Goal: Check status: Check status

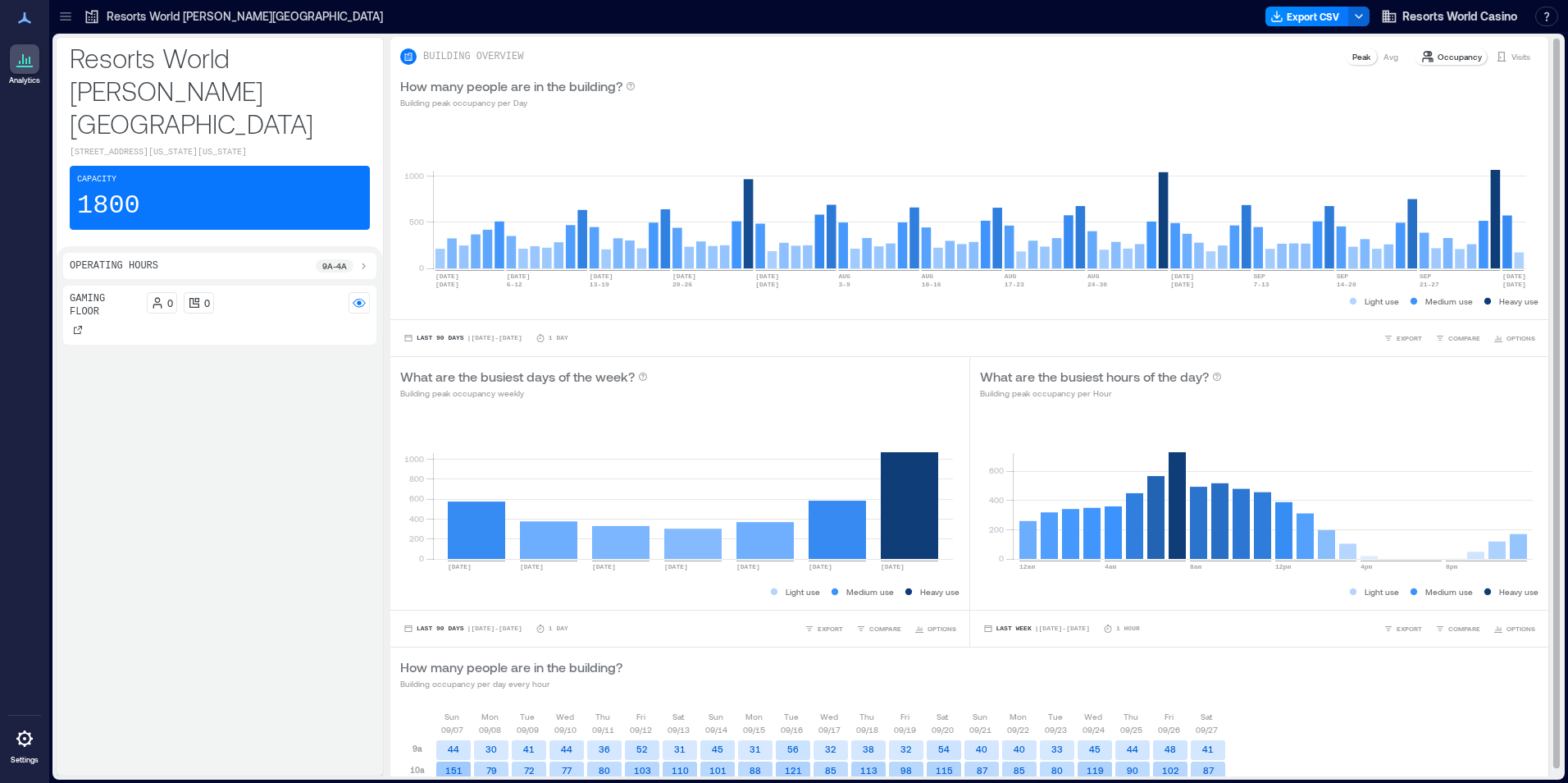
click at [1511, 59] on p "Visits" at bounding box center [1520, 57] width 19 height 13
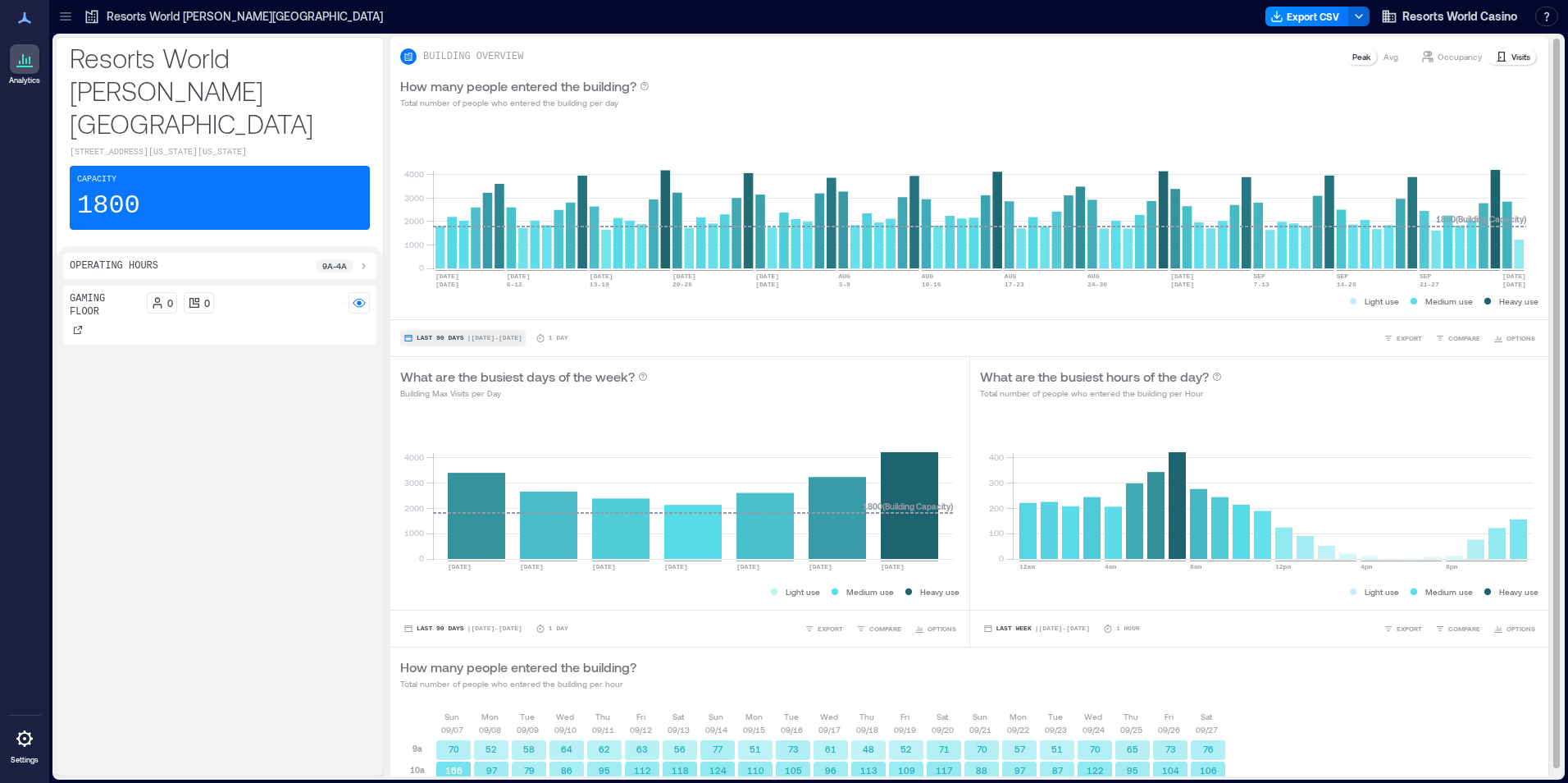
click at [439, 338] on span "Last 90 Days" at bounding box center [441, 338] width 48 height 0
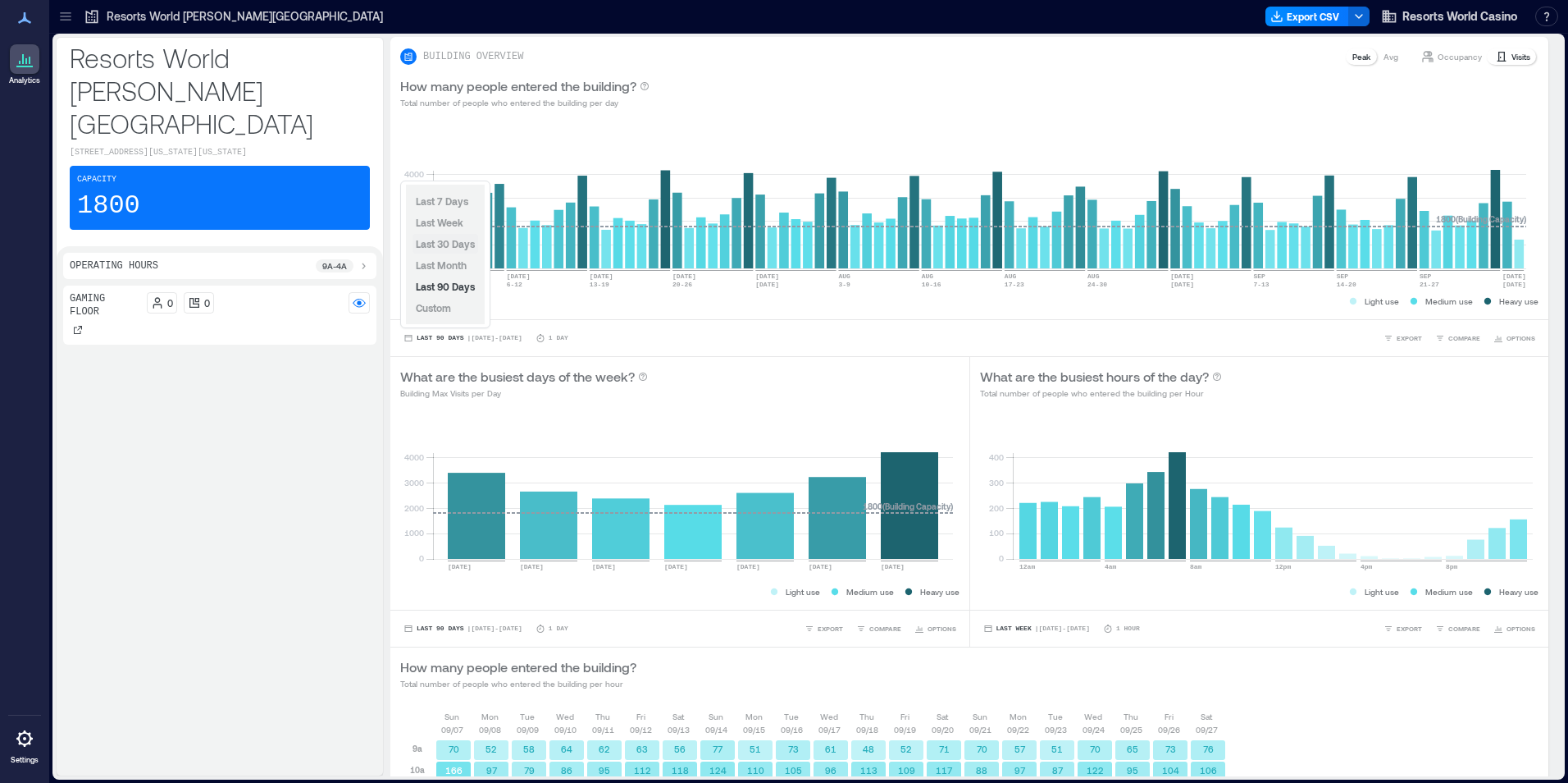
click at [436, 241] on span "Last 30 Days" at bounding box center [445, 243] width 59 height 11
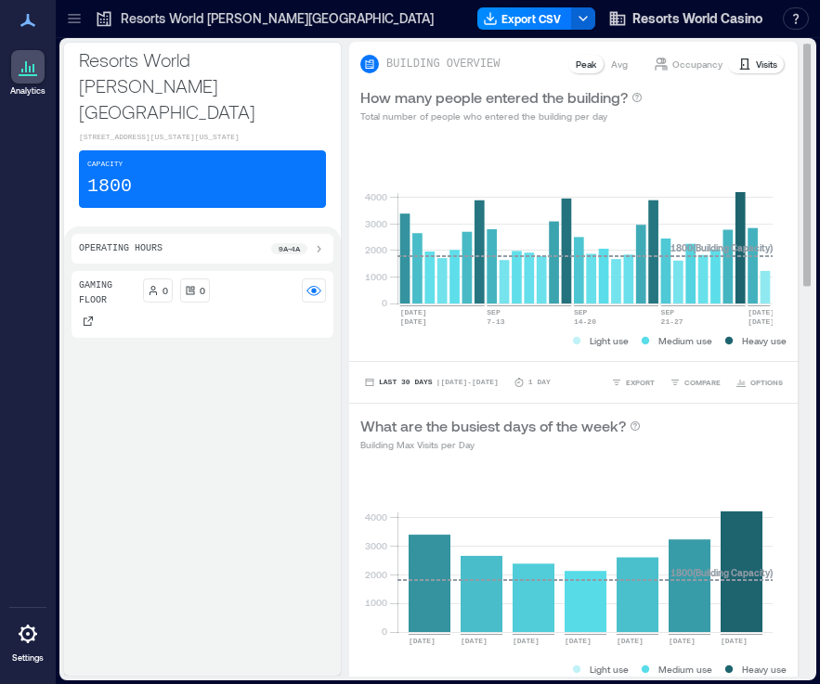
drag, startPoint x: 756, startPoint y: 315, endPoint x: 616, endPoint y: 307, distance: 139.5
click at [616, 307] on icon "0 1000 2000 3000 4000 [DATE] [DATE] [DATE]-[DATE] [DATE]-[DATE] SEP [DATE]-[DAT…" at bounding box center [566, 239] width 412 height 186
click at [381, 383] on span "Last 30 Days" at bounding box center [406, 383] width 54 height 0
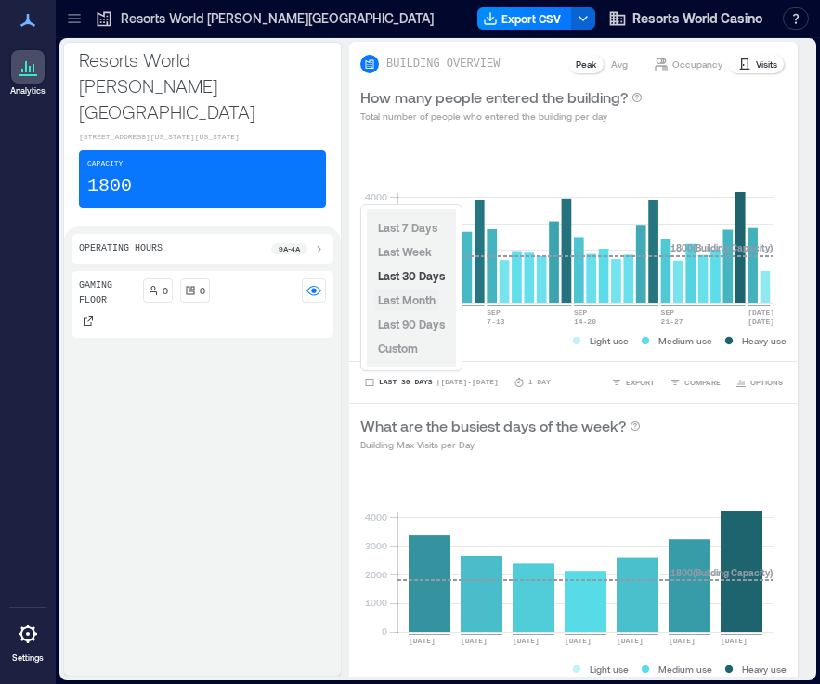
click at [403, 300] on span "Last Month" at bounding box center [407, 299] width 58 height 13
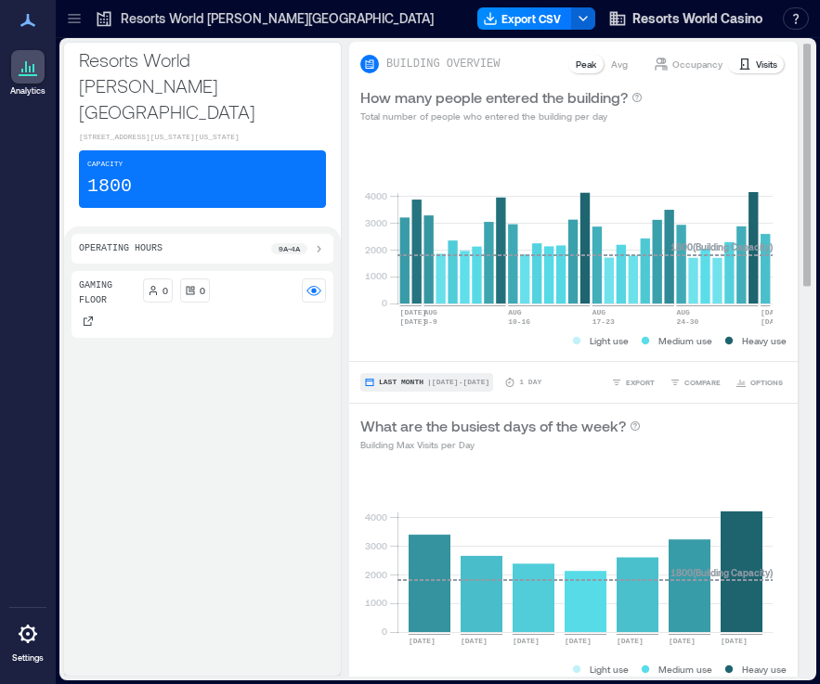
click at [416, 377] on button "Last Month | [DATE] - [DATE]" at bounding box center [426, 382] width 133 height 19
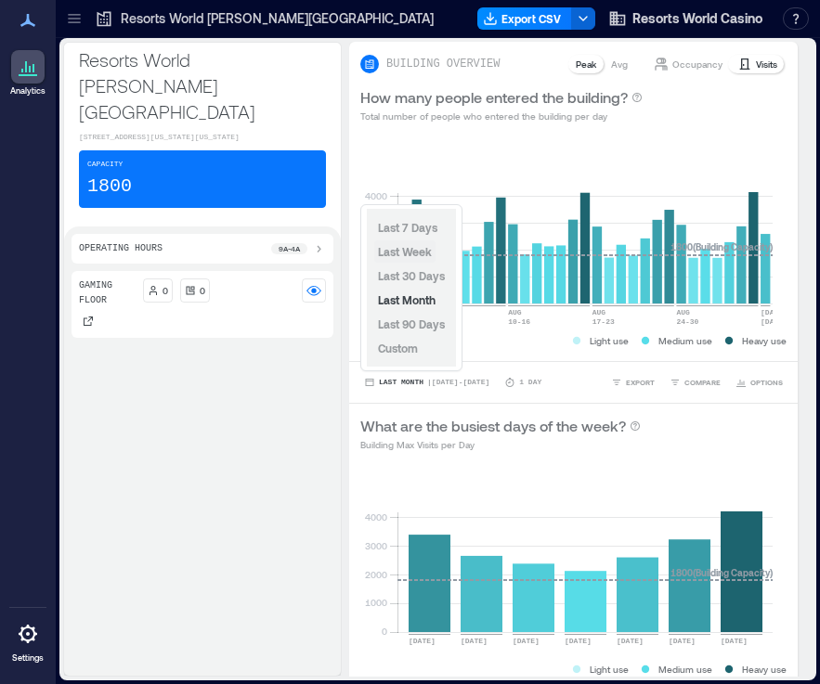
click at [416, 248] on span "Last Week" at bounding box center [405, 251] width 54 height 13
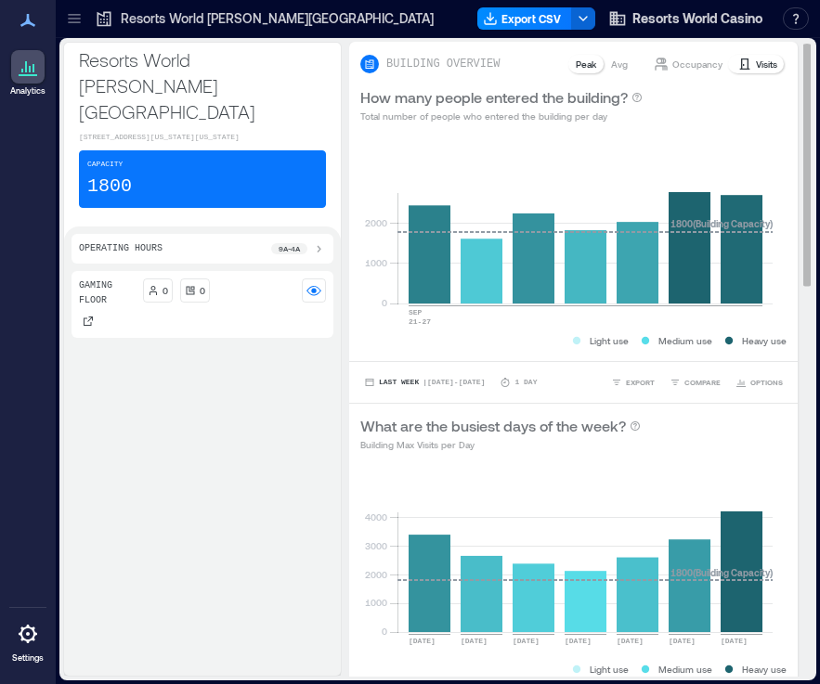
click at [756, 61] on p "Visits" at bounding box center [766, 64] width 21 height 15
click at [389, 383] on span "Last Week" at bounding box center [399, 383] width 40 height 0
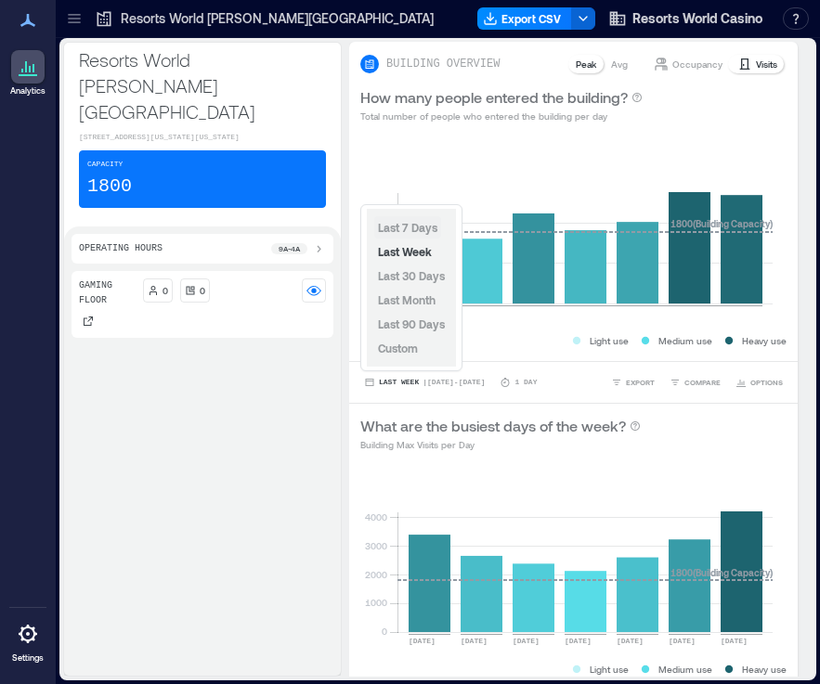
click at [416, 220] on span "Last 7 Days" at bounding box center [407, 227] width 59 height 15
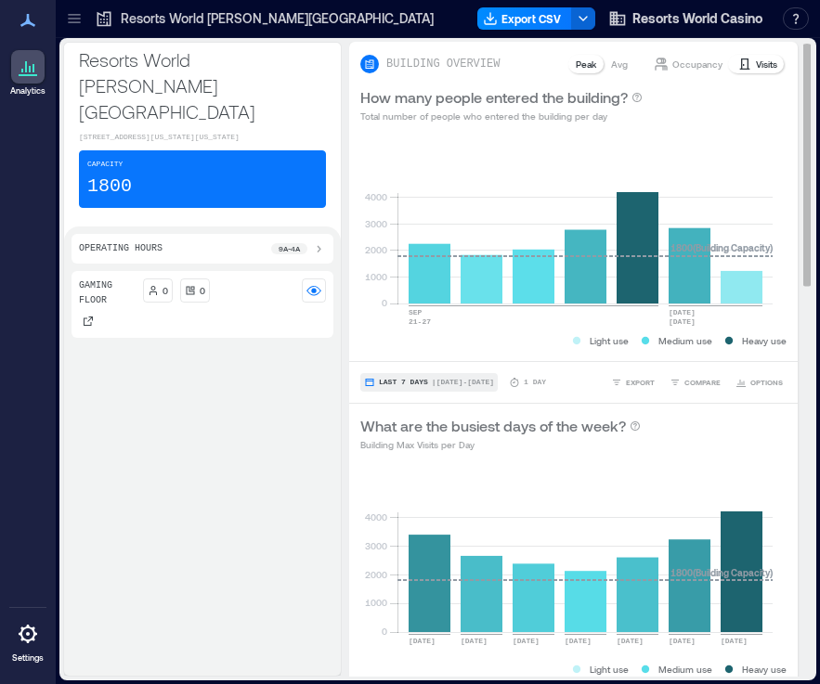
click at [410, 383] on span "Last 7 Days" at bounding box center [403, 383] width 49 height 0
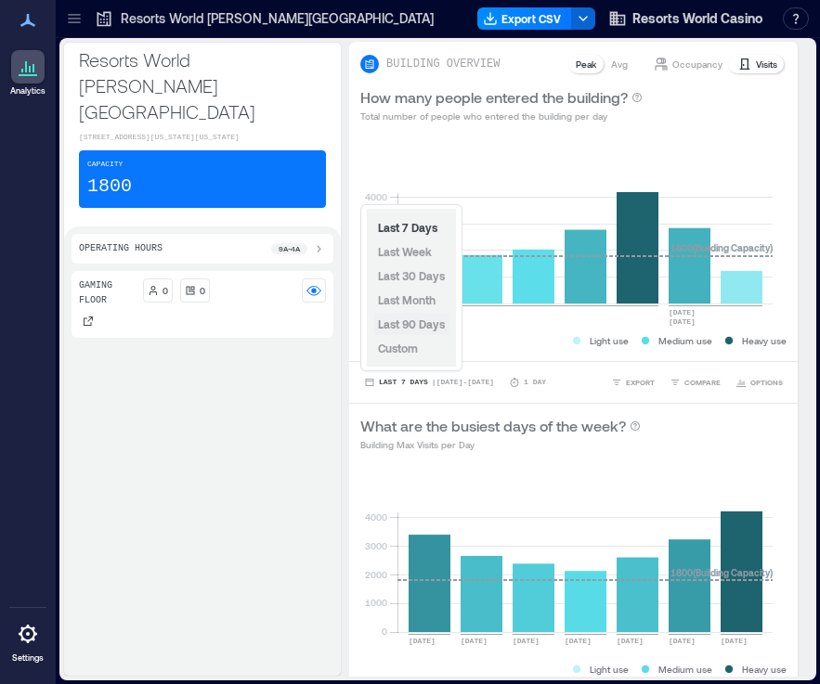
click at [424, 324] on span "Last 90 Days" at bounding box center [411, 324] width 67 height 13
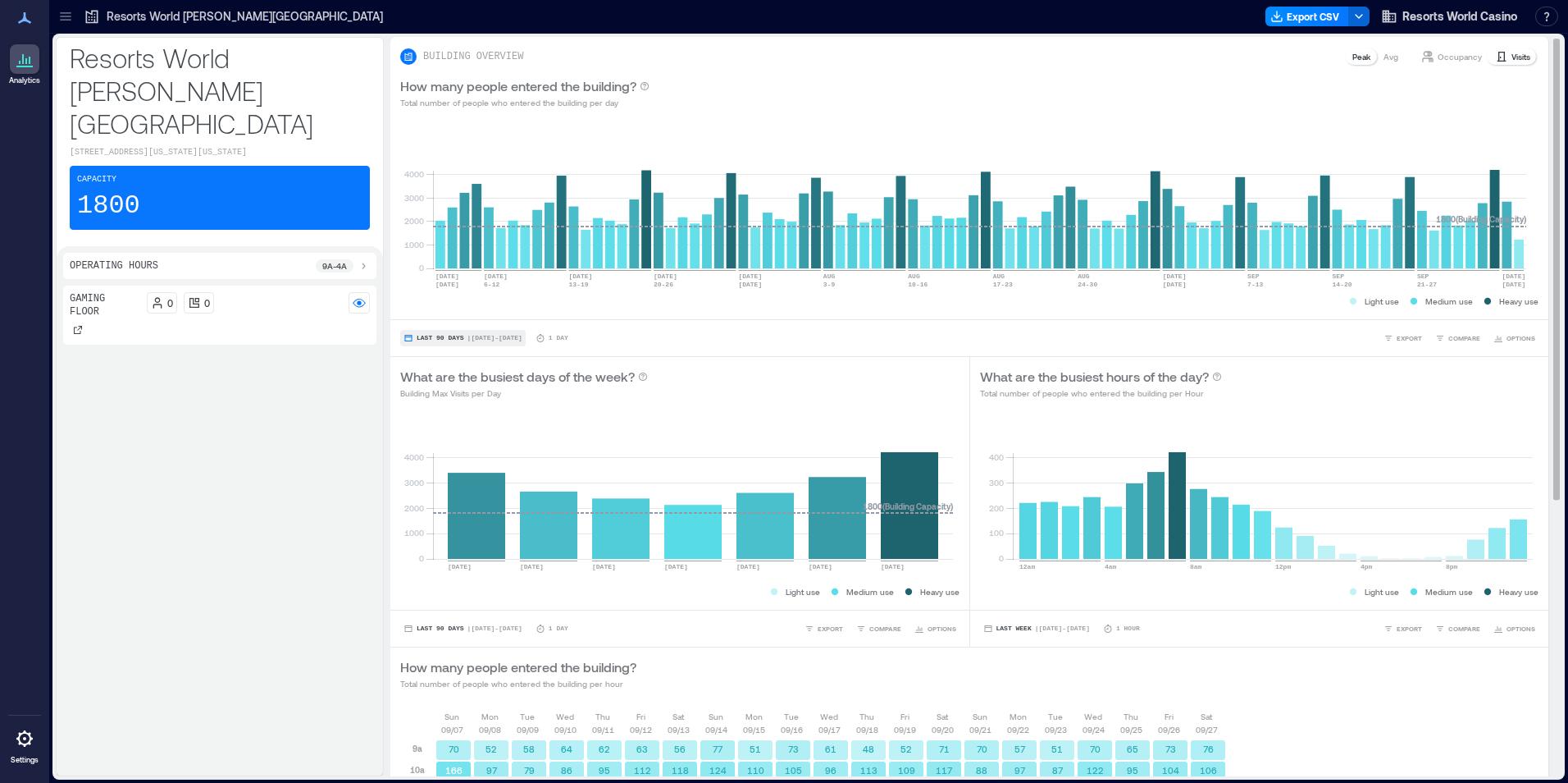
click at [443, 338] on span "Last 90 Days" at bounding box center [441, 338] width 48 height 0
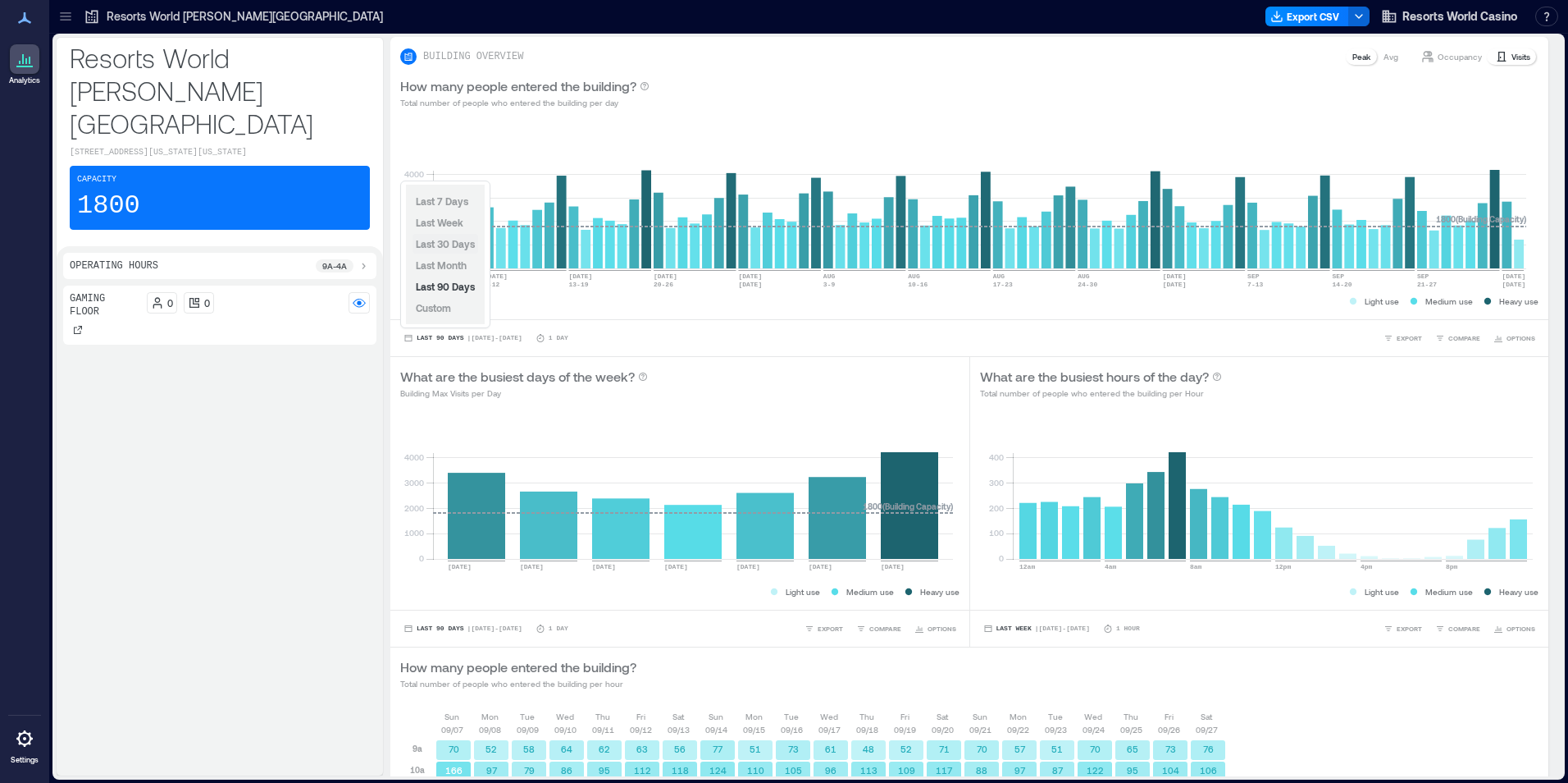
drag, startPoint x: 451, startPoint y: 258, endPoint x: 451, endPoint y: 239, distance: 19.0
click at [451, 239] on div "Last 7 Days Last Week Last 30 Days Last Month Last 90 Days Custom" at bounding box center [445, 255] width 79 height 140
click at [451, 239] on span "Last 30 Days" at bounding box center [445, 243] width 59 height 11
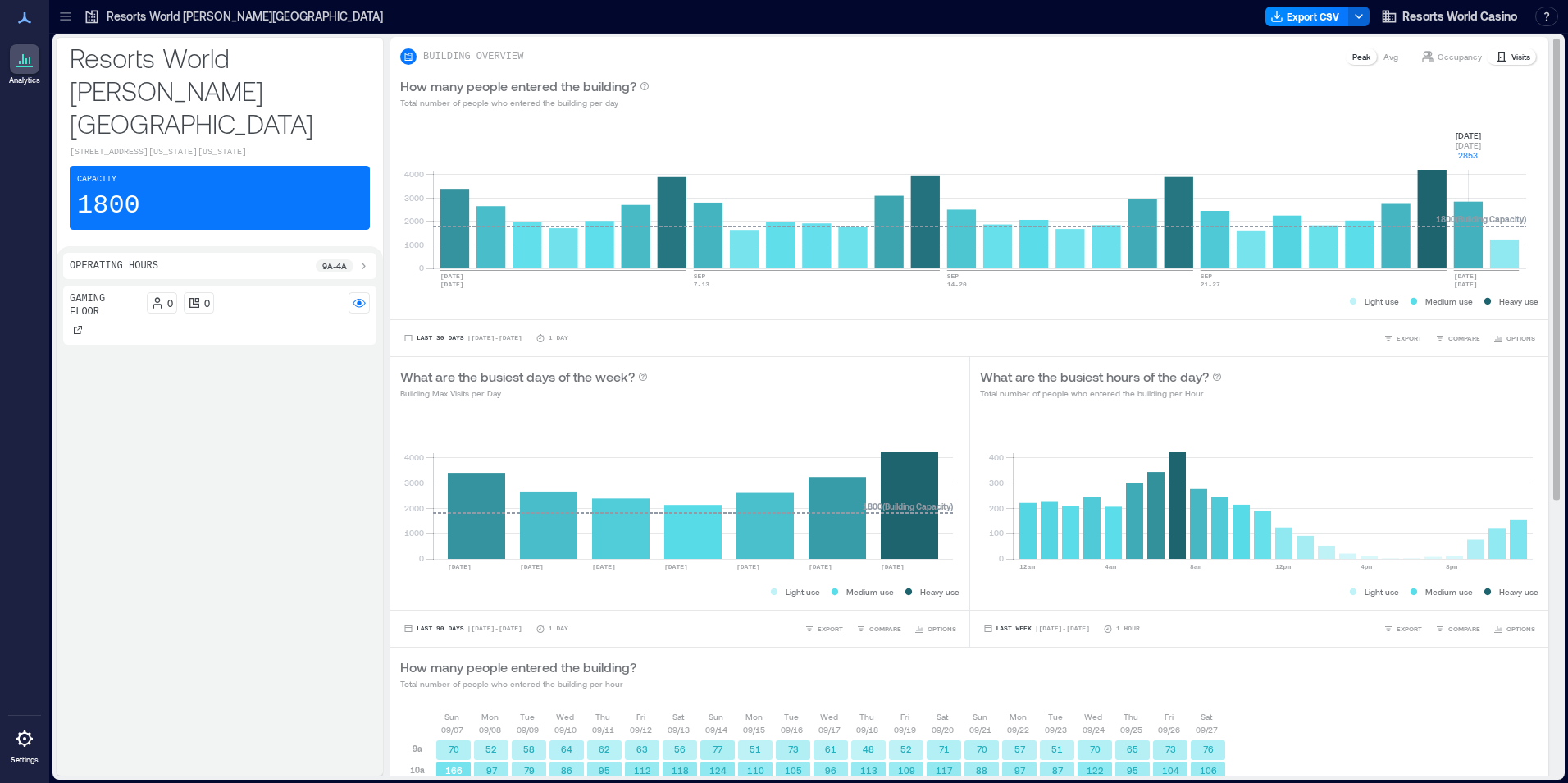
click at [1465, 259] on rect at bounding box center [980, 199] width 1094 height 140
click at [1511, 52] on p "Visits" at bounding box center [1520, 57] width 19 height 13
click at [1511, 54] on p "Visits" at bounding box center [1520, 57] width 19 height 13
